Goal: Navigation & Orientation: Find specific page/section

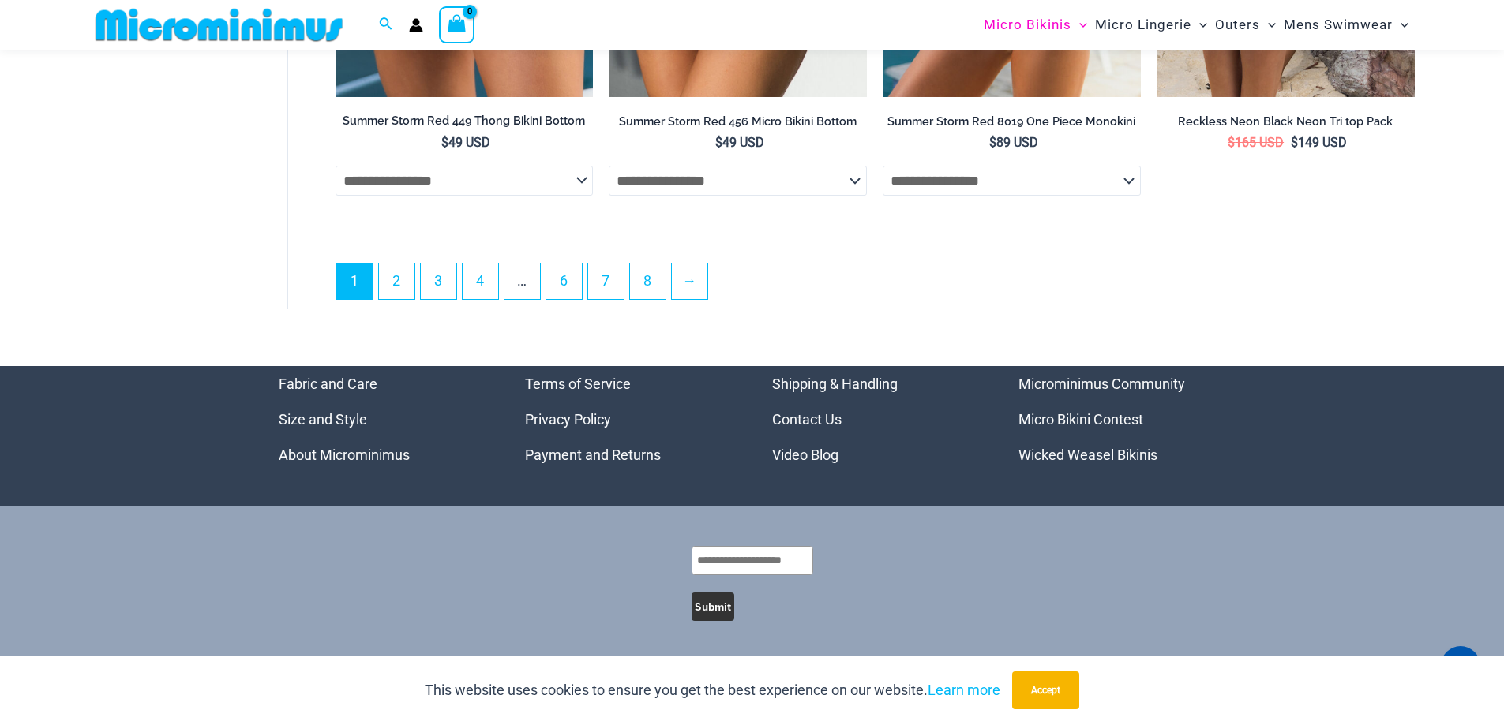
scroll to position [4564, 0]
click at [708, 293] on li "→" at bounding box center [689, 281] width 37 height 37
click at [693, 290] on link "→" at bounding box center [690, 280] width 37 height 37
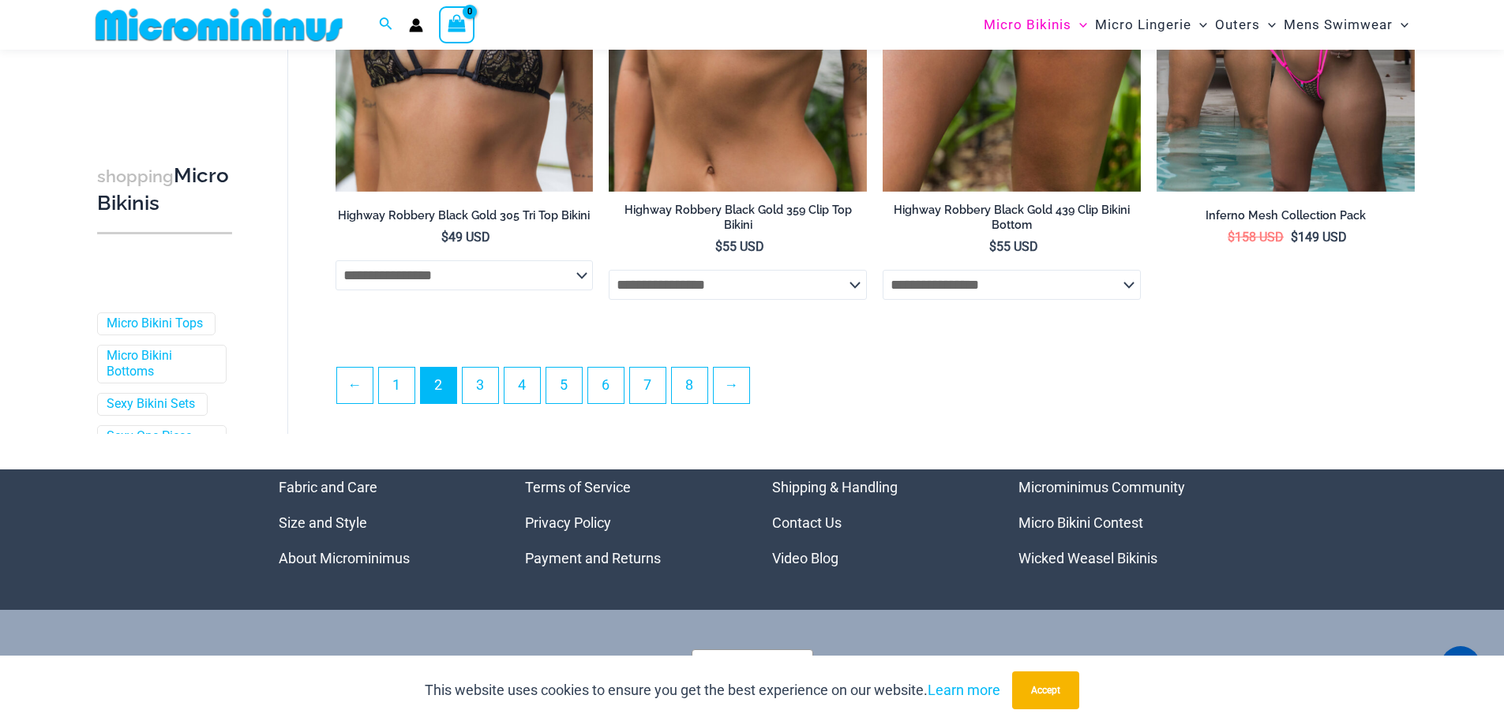
scroll to position [4168, 0]
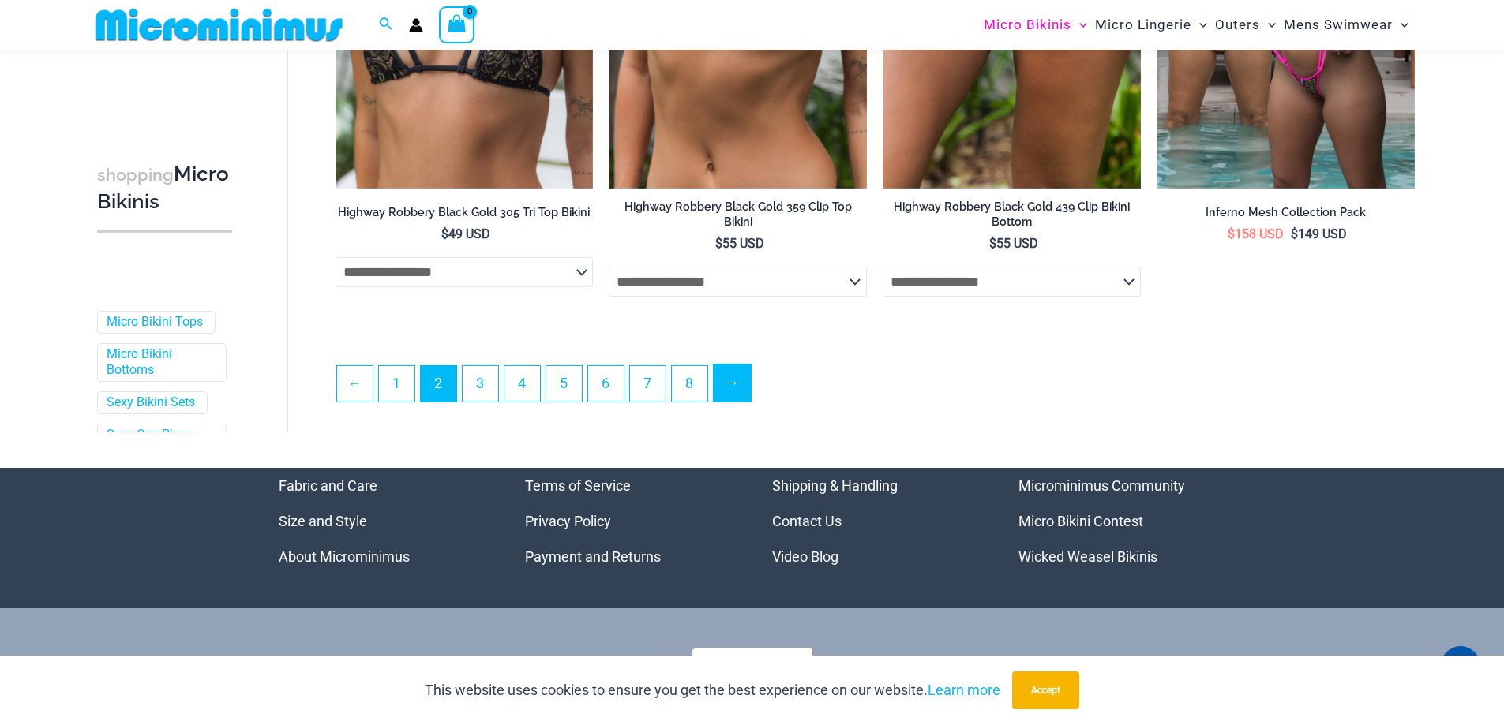
click at [731, 398] on link "→" at bounding box center [732, 383] width 37 height 37
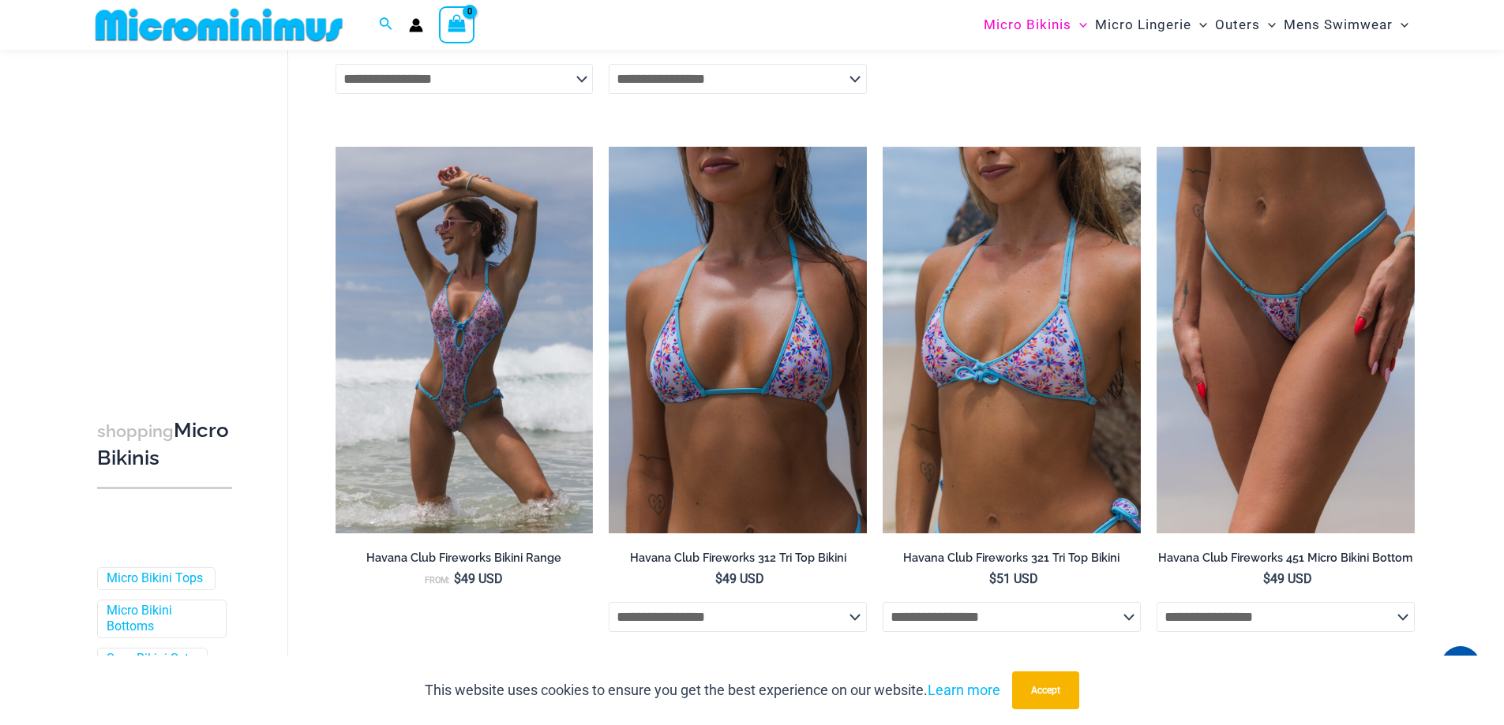
scroll to position [2196, 0]
